Goal: Task Accomplishment & Management: Manage account settings

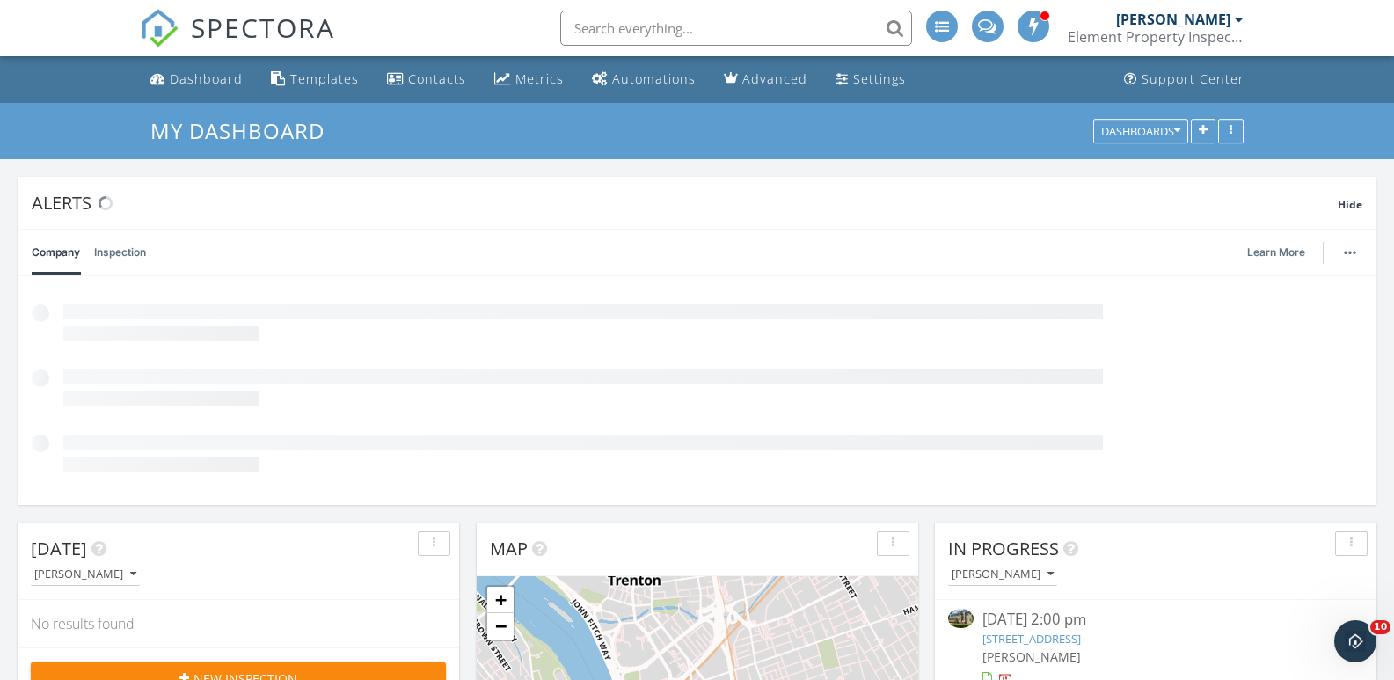
click at [1081, 632] on link "6 Mahogany Ct, Plainsboro Township, NJ 08536" at bounding box center [1032, 639] width 99 height 16
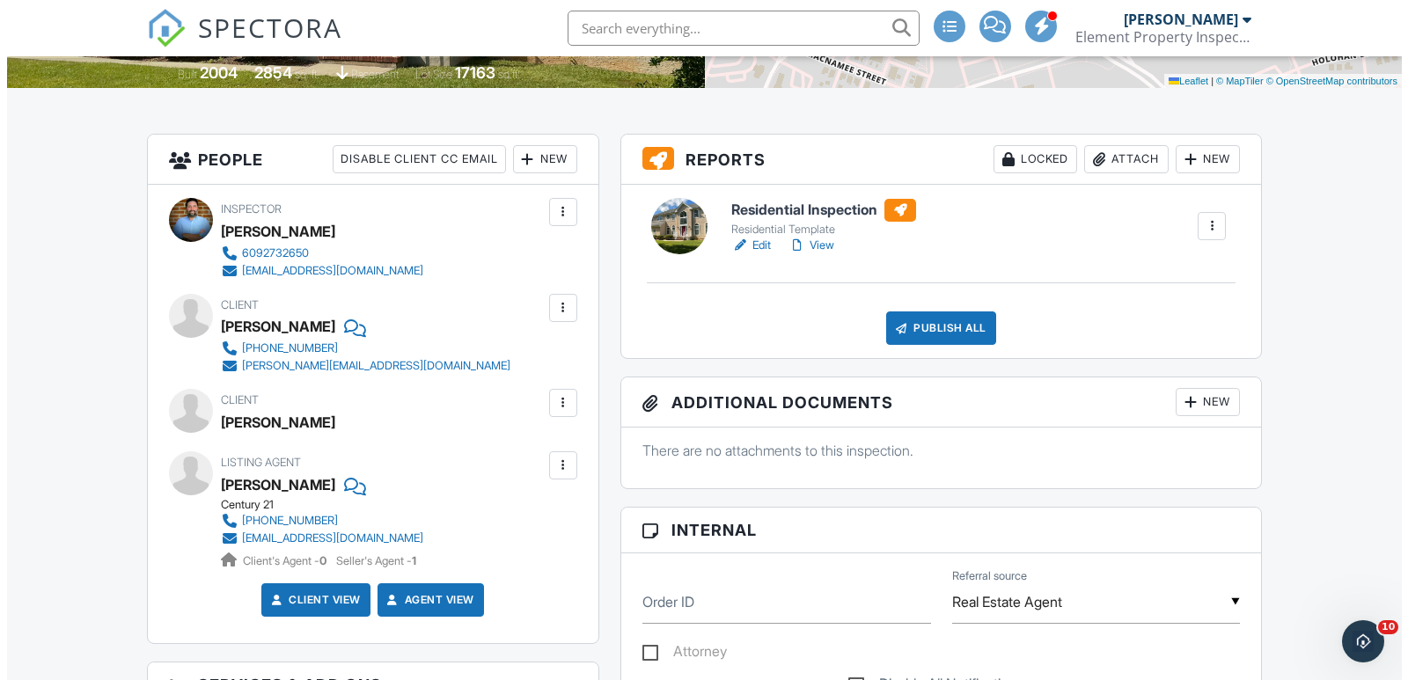
scroll to position [390, 0]
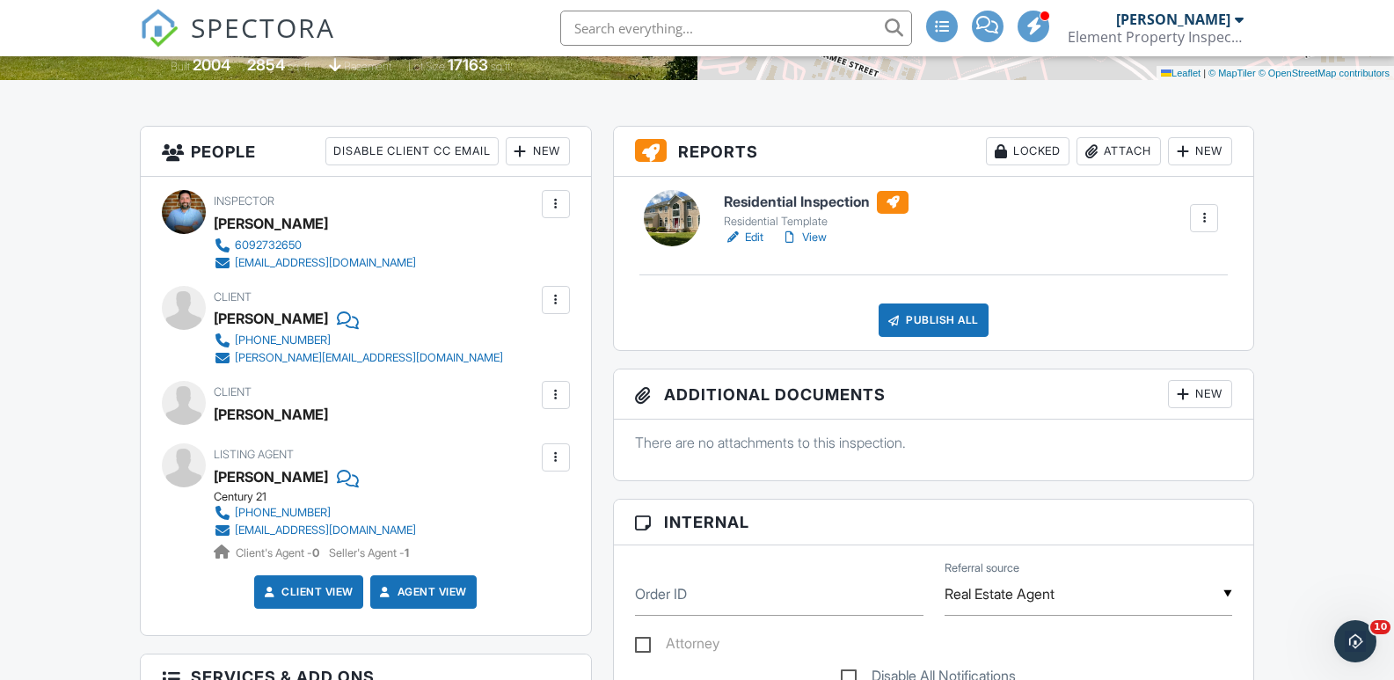
drag, startPoint x: 1404, startPoint y: 102, endPoint x: 1406, endPoint y: 198, distance: 95.9
click at [553, 449] on div at bounding box center [556, 458] width 18 height 18
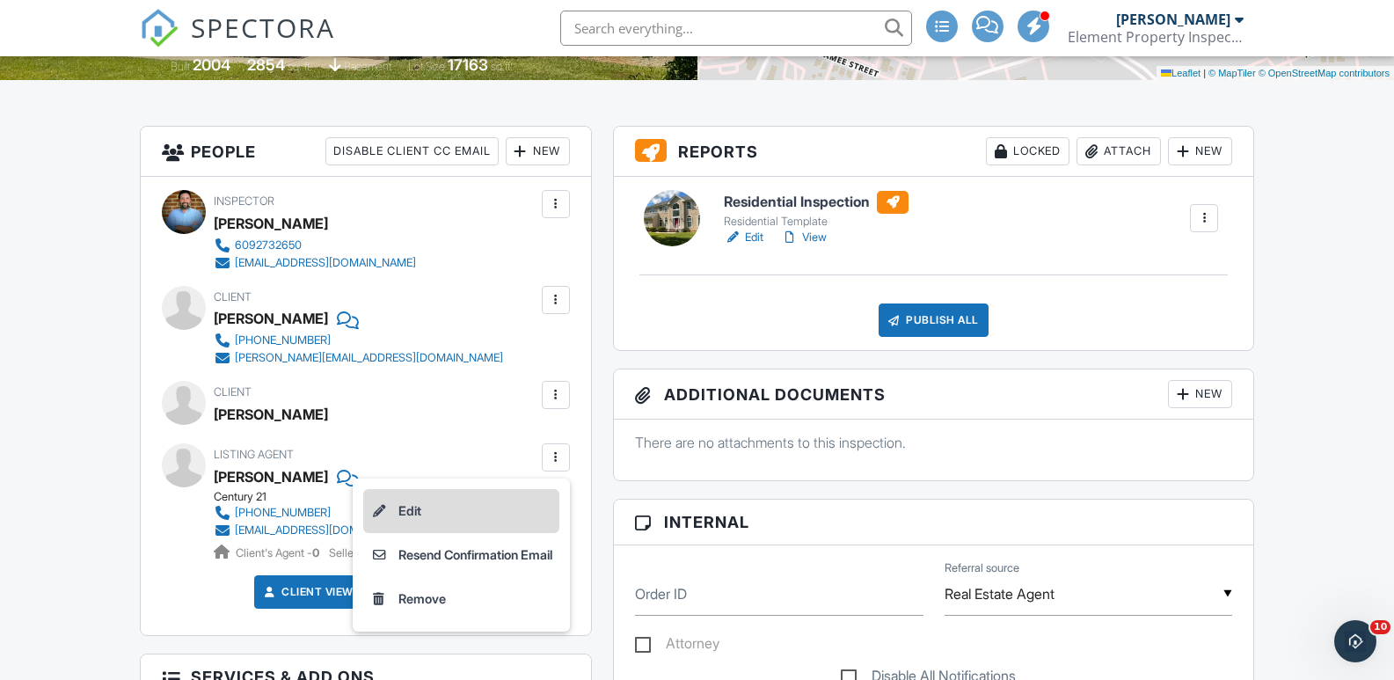
click at [477, 503] on li "Edit" at bounding box center [461, 511] width 196 height 44
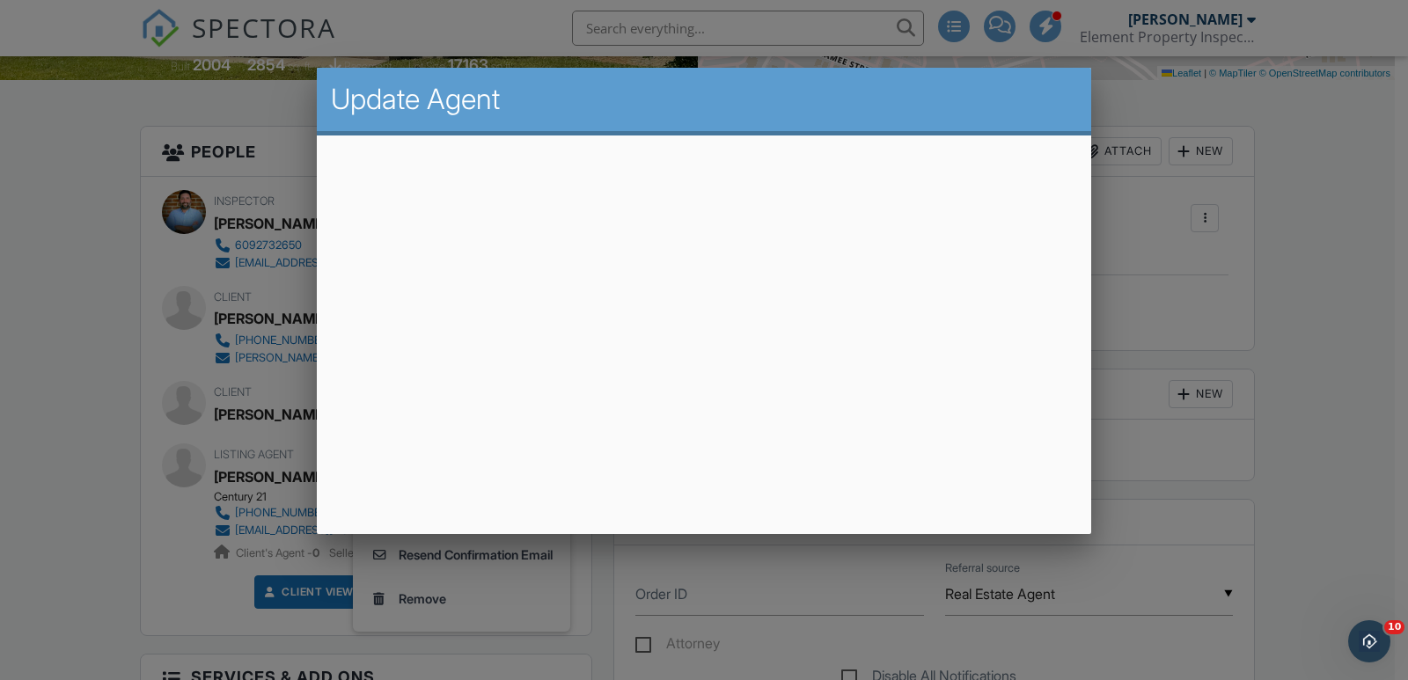
click at [248, 444] on div at bounding box center [704, 337] width 1408 height 850
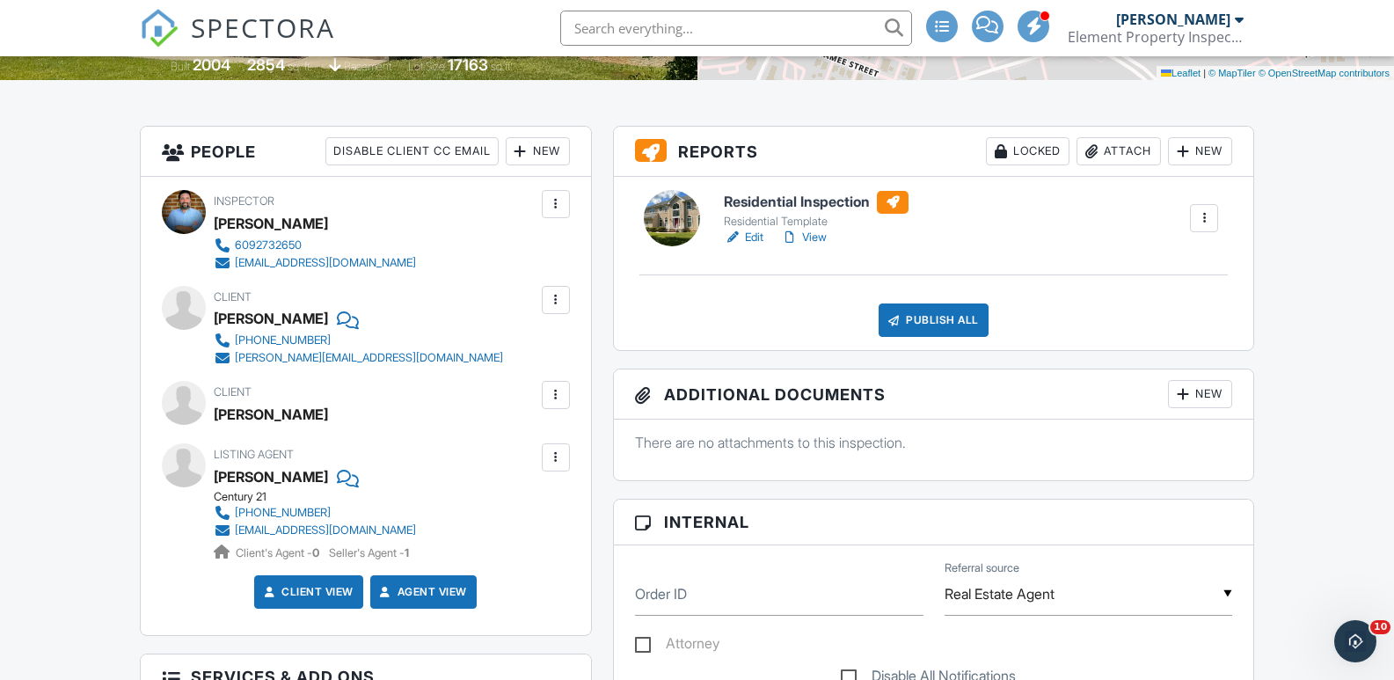
click at [547, 462] on div at bounding box center [556, 458] width 18 height 18
click at [536, 162] on div "New" at bounding box center [538, 151] width 64 height 28
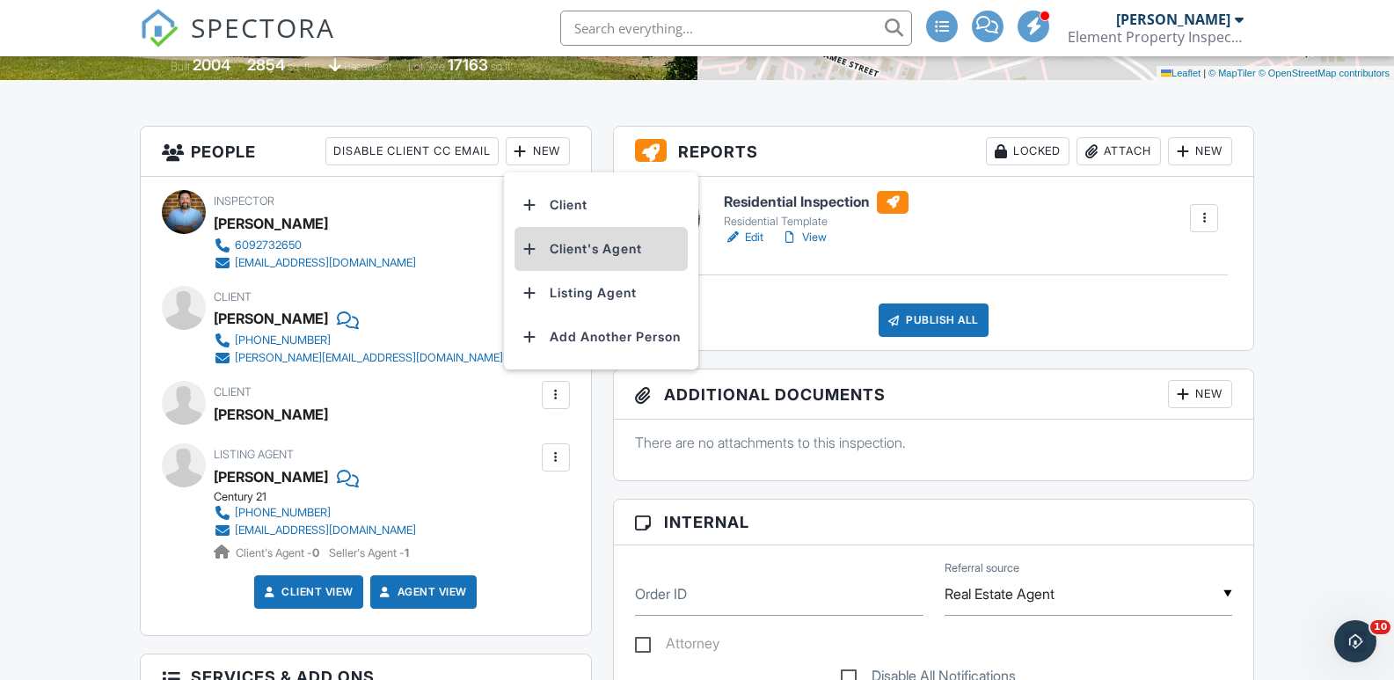
click at [548, 250] on li "Client's Agent" at bounding box center [601, 249] width 173 height 44
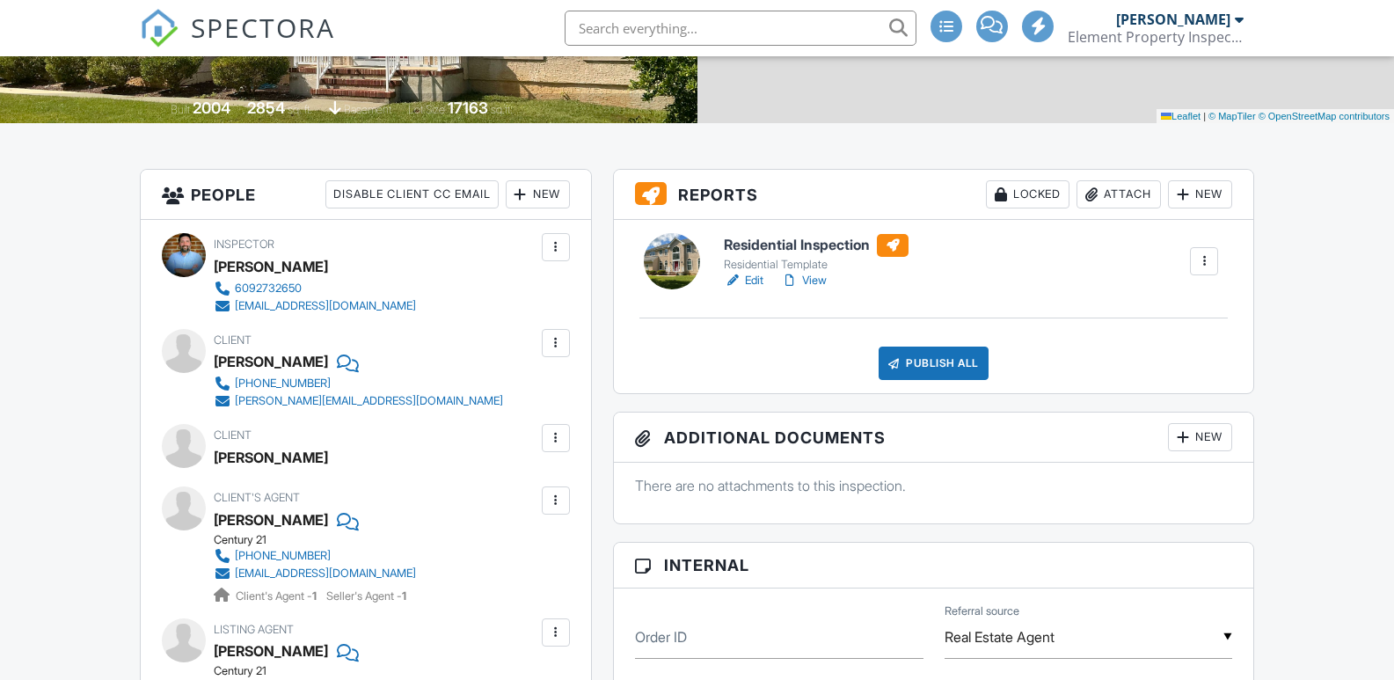
scroll to position [347, 0]
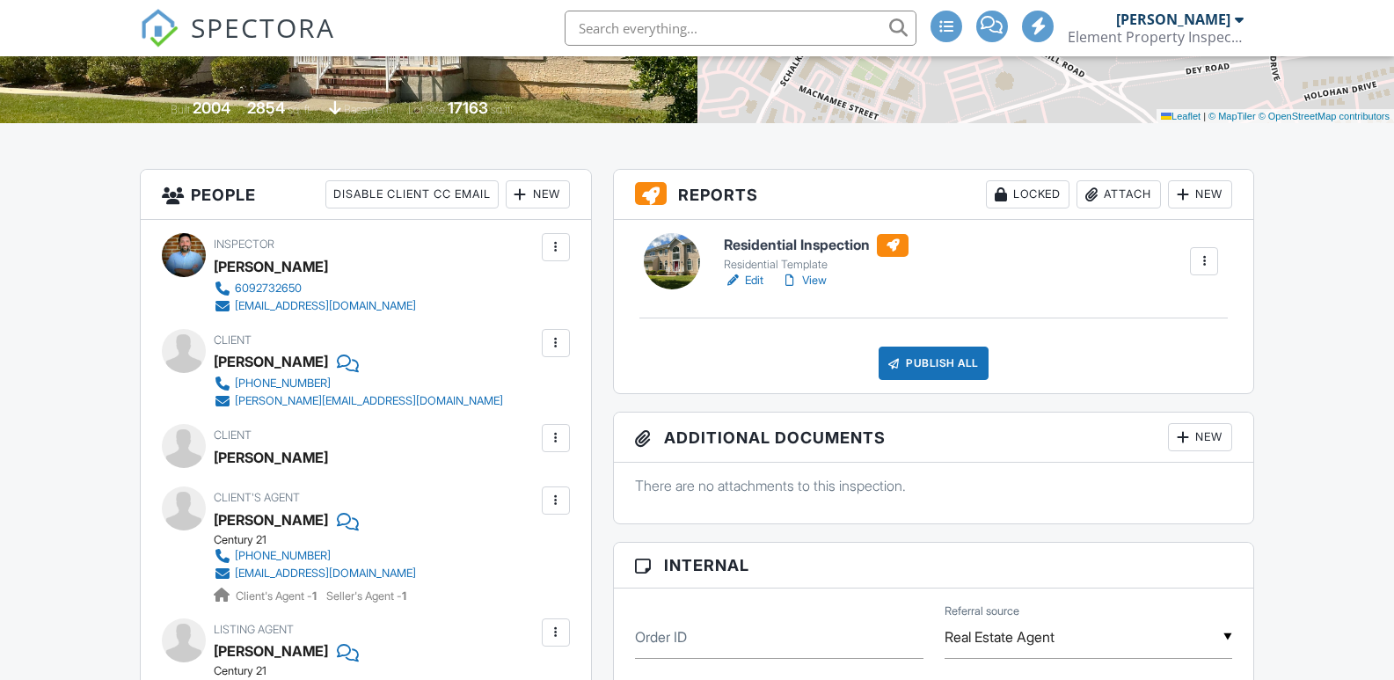
click at [552, 634] on div at bounding box center [556, 633] width 18 height 18
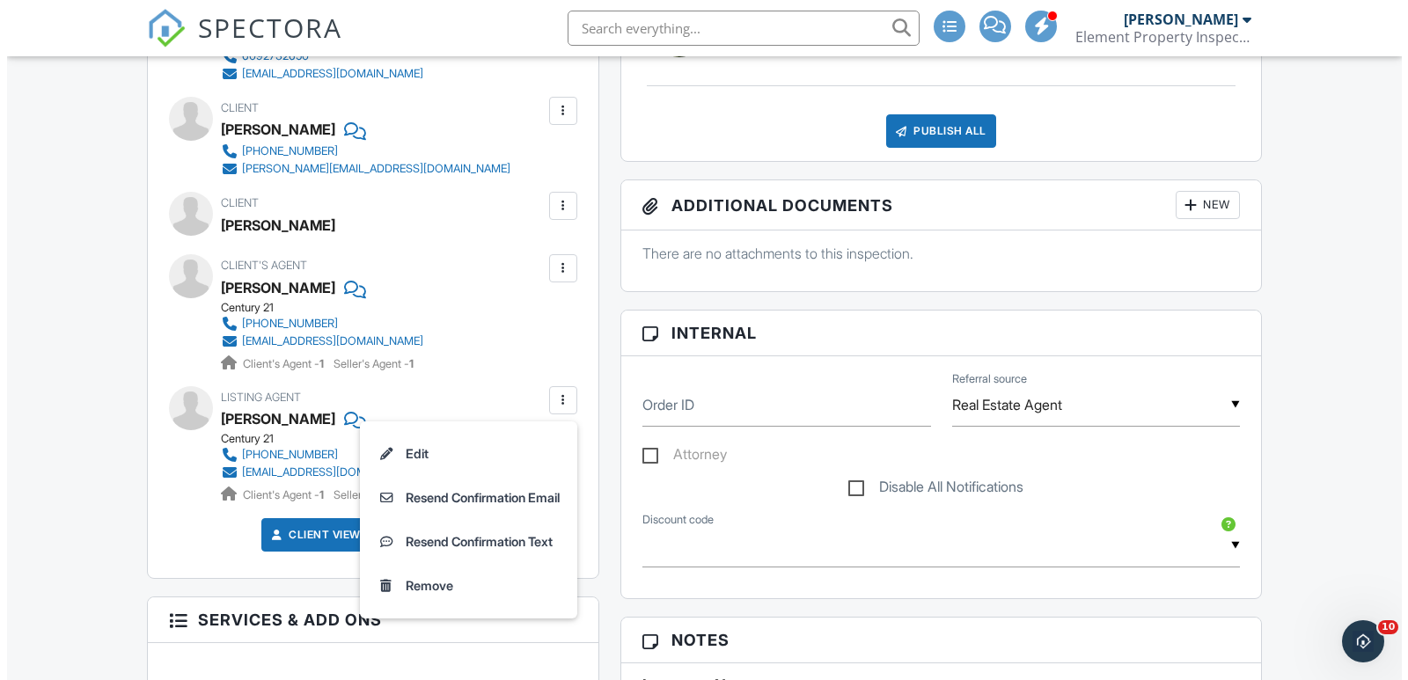
scroll to position [587, 0]
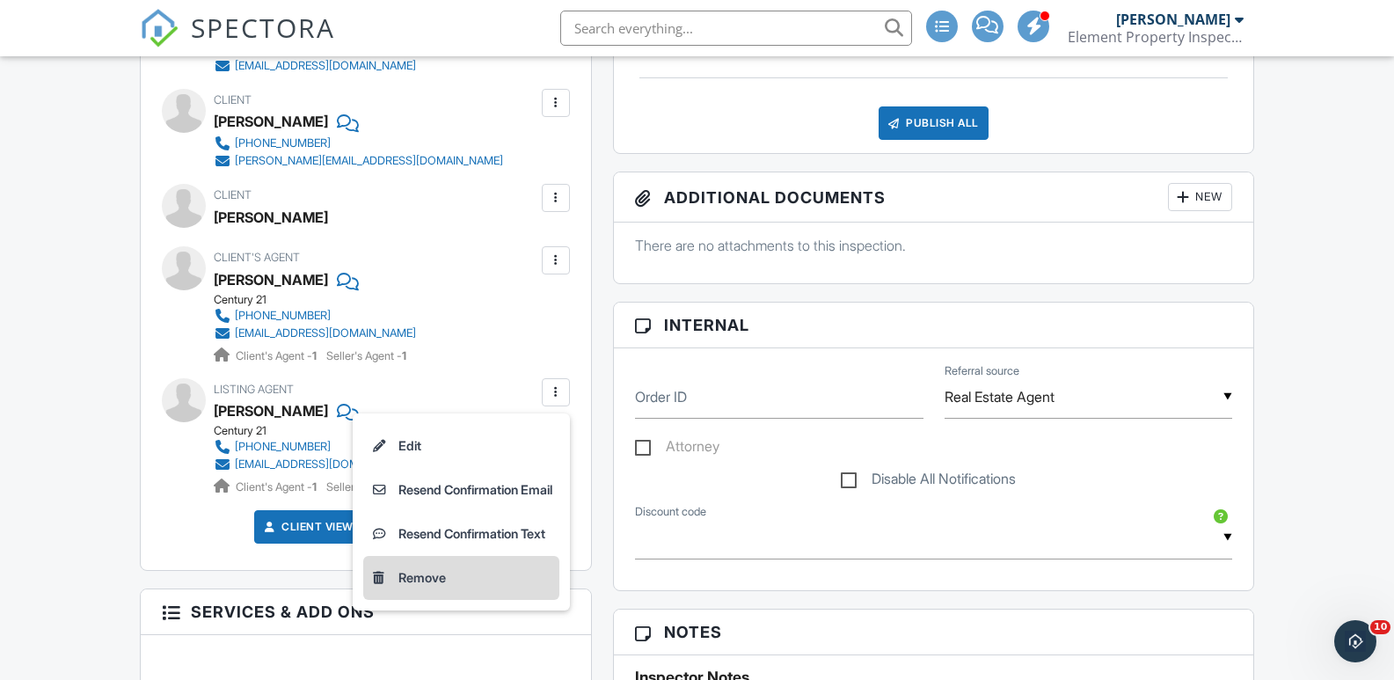
click at [428, 586] on li "Remove" at bounding box center [461, 578] width 196 height 44
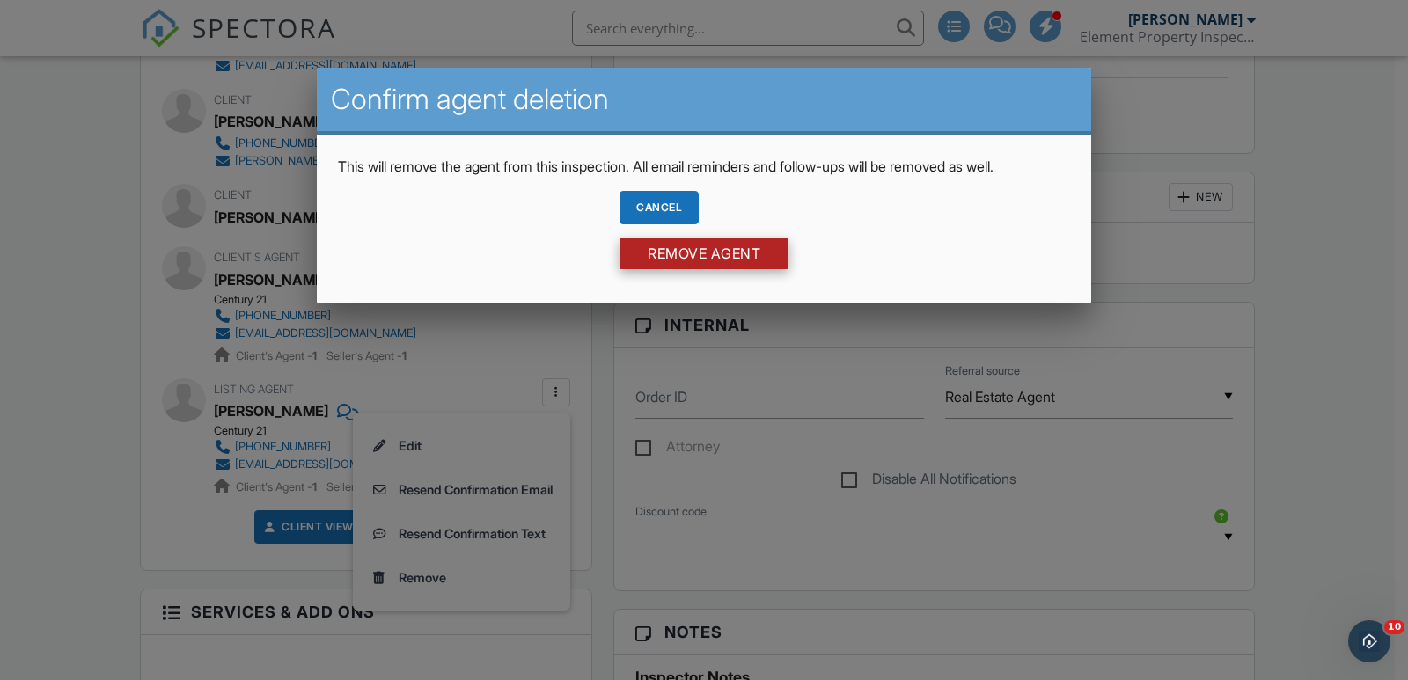
click at [710, 254] on input "Remove Agent" at bounding box center [703, 254] width 169 height 32
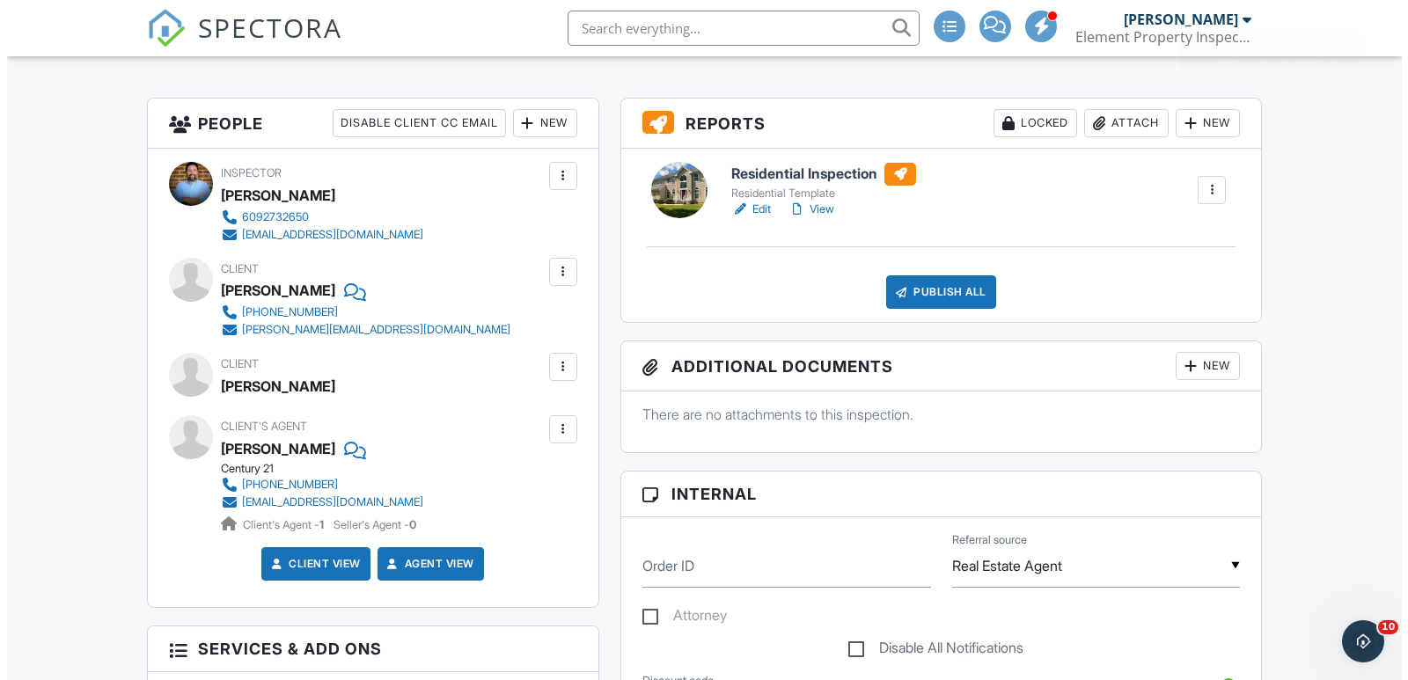
scroll to position [434, 0]
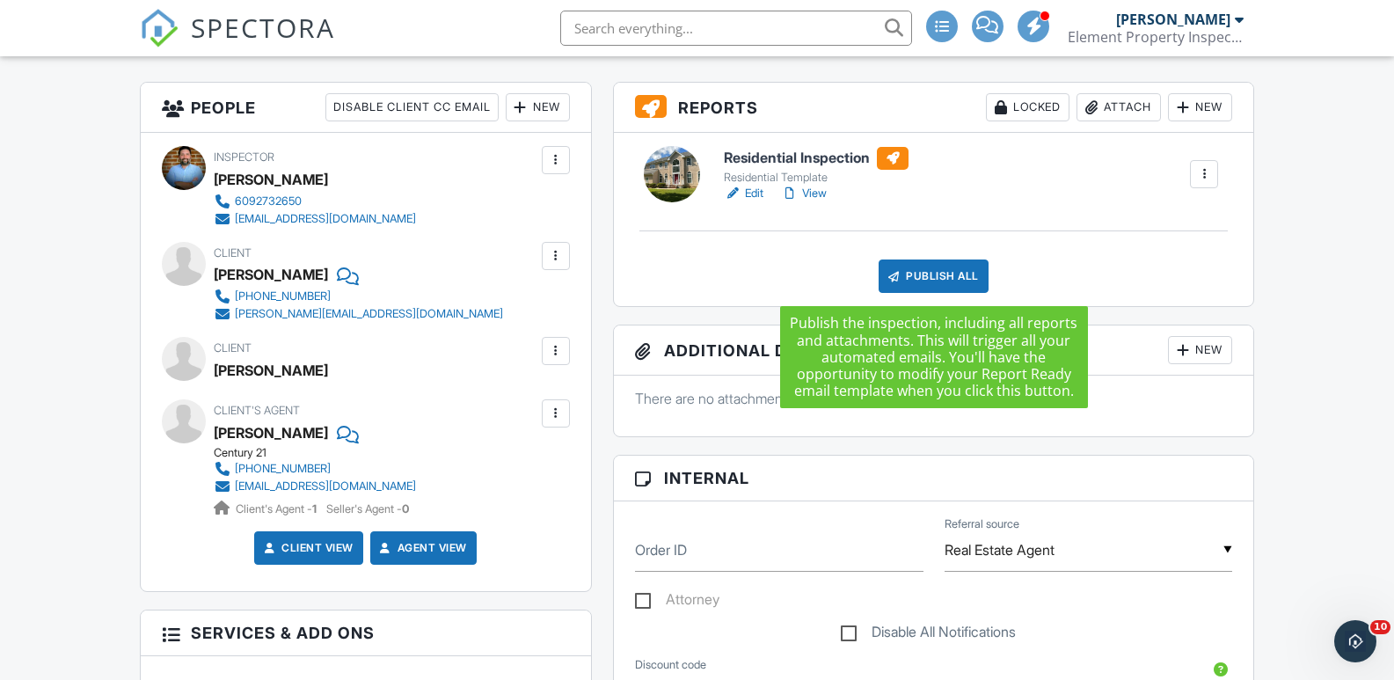
click at [975, 277] on div "Publish All" at bounding box center [934, 276] width 110 height 33
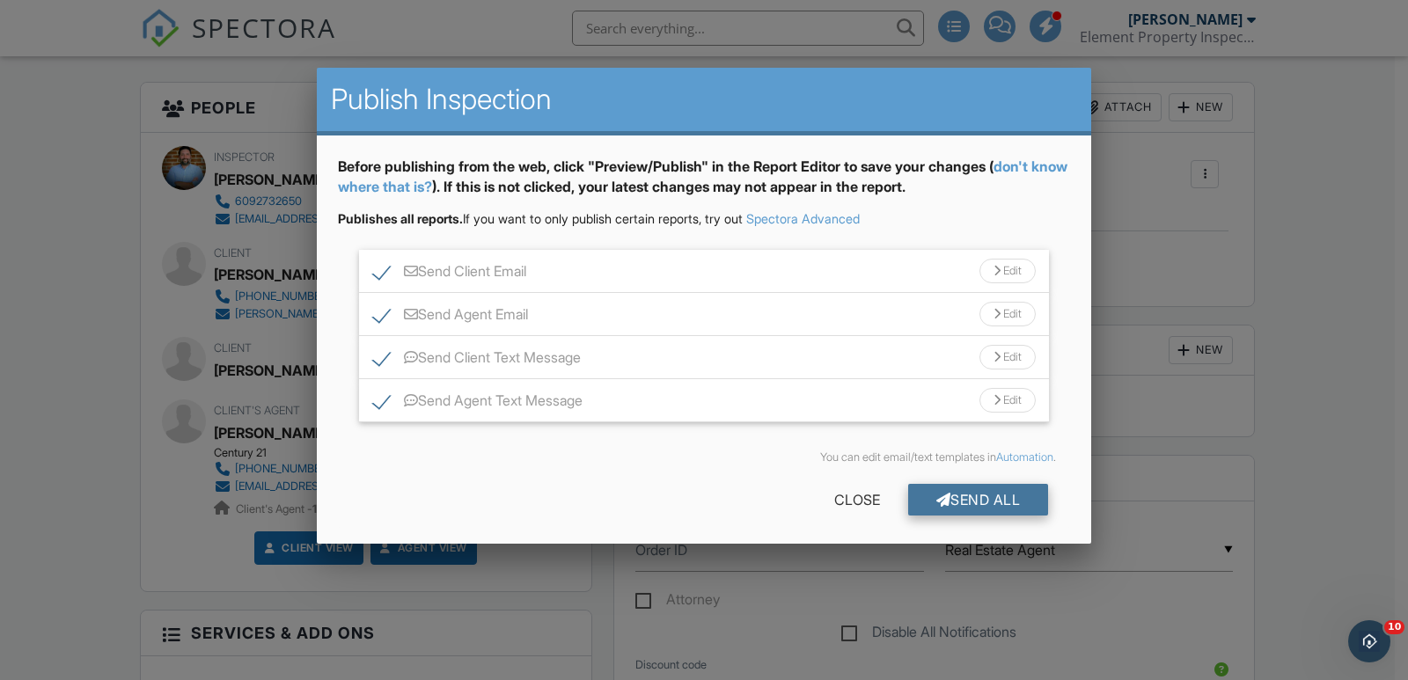
click at [972, 509] on div "Send All" at bounding box center [978, 500] width 141 height 32
